Goal: Find specific page/section: Find specific page/section

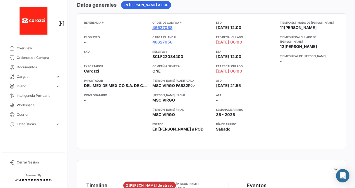
scroll to position [58, 0]
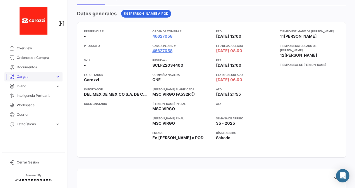
click at [58, 76] on span "expand_more" at bounding box center [57, 76] width 5 height 5
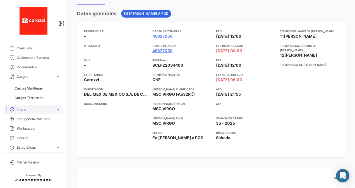
click at [57, 112] on span "expand_more" at bounding box center [57, 109] width 5 height 5
click at [31, 97] on span "Cargas Inland" at bounding box center [26, 97] width 22 height 5
click at [55, 98] on link "Cargas Inland" at bounding box center [37, 98] width 50 height 8
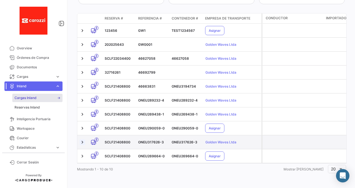
click at [81, 139] on link at bounding box center [83, 142] width 6 height 6
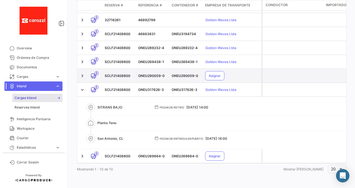
scroll to position [192, 0]
click at [83, 73] on link at bounding box center [83, 76] width 6 height 6
